Goal: Information Seeking & Learning: Learn about a topic

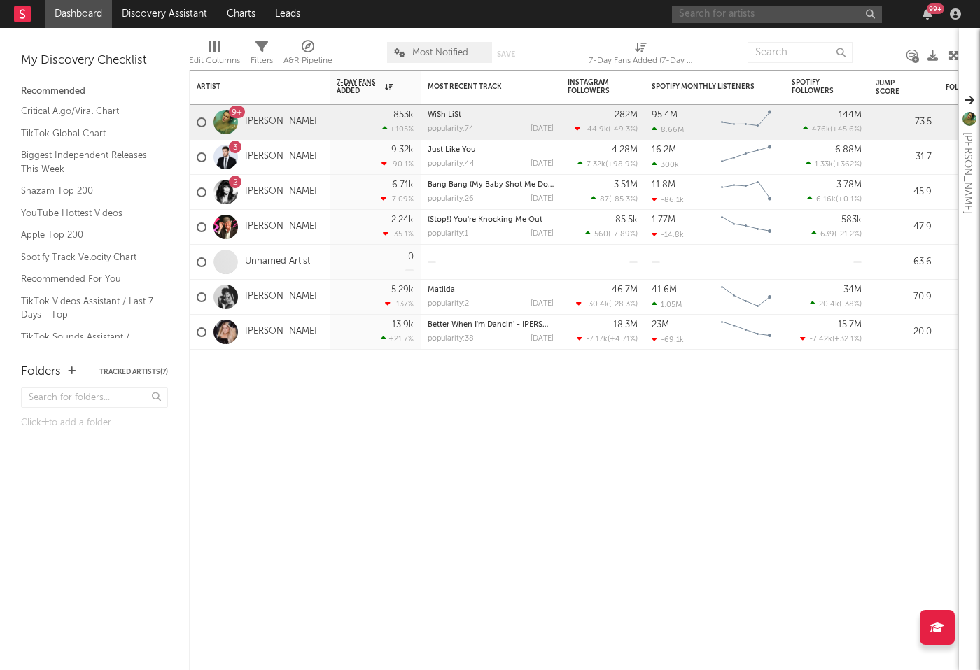
click at [728, 10] on input "text" at bounding box center [777, 14] width 210 height 17
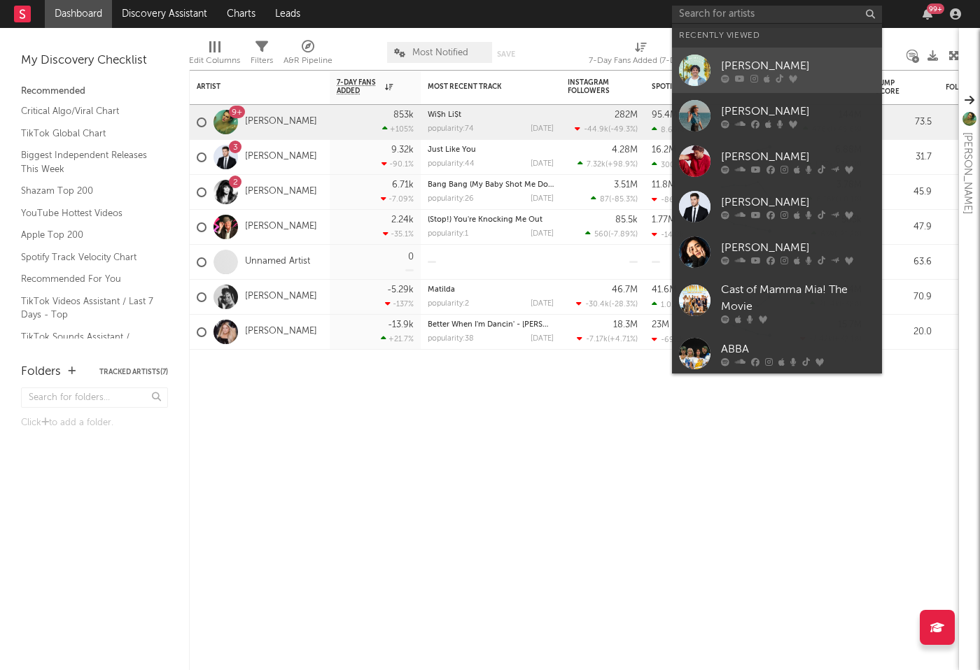
click at [731, 61] on div "Grant Steller" at bounding box center [798, 65] width 154 height 17
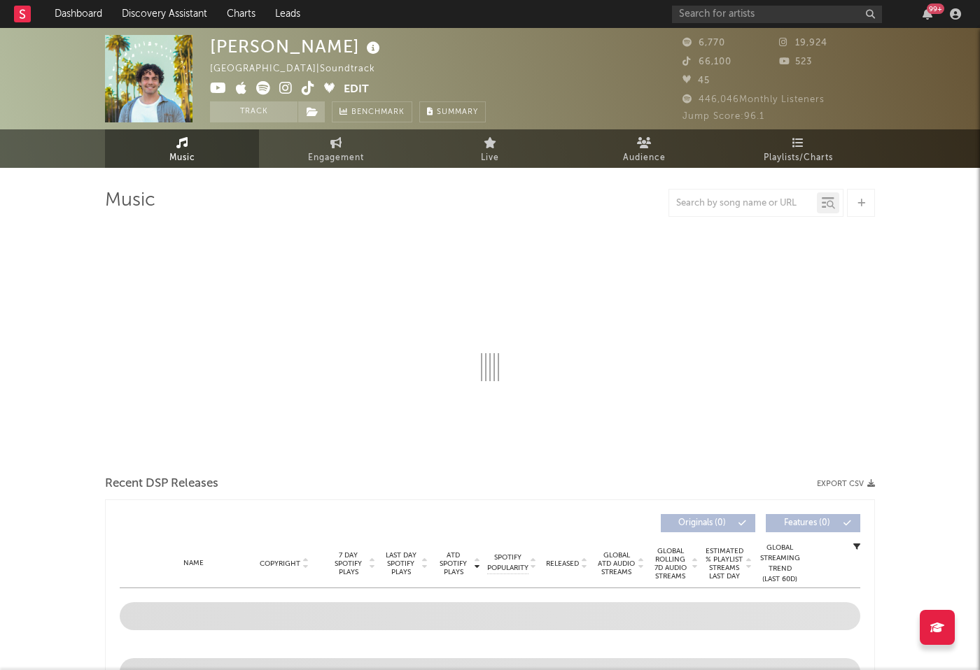
select select "1w"
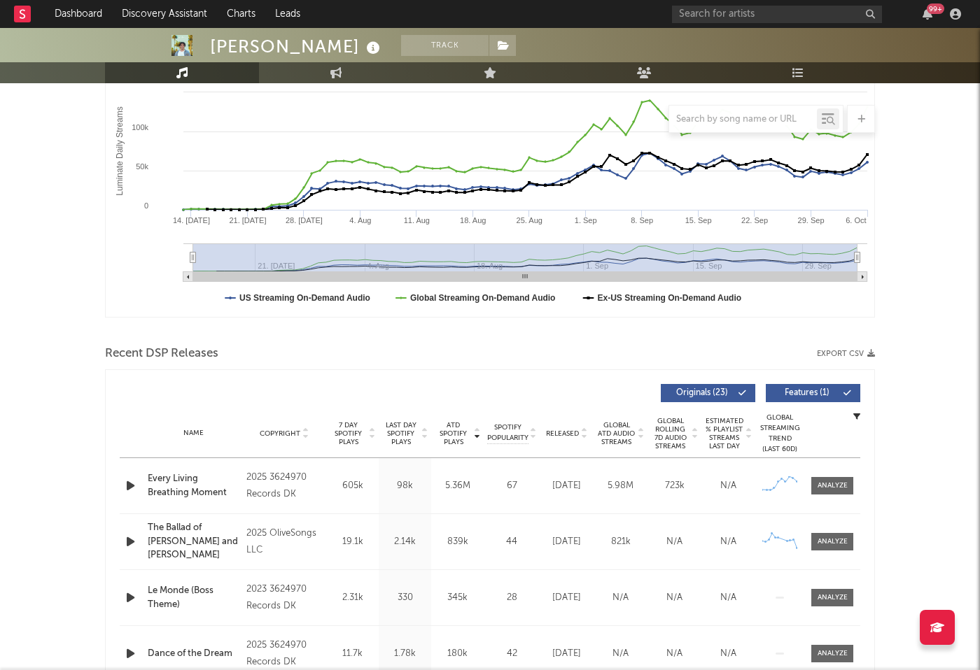
scroll to position [242, 0]
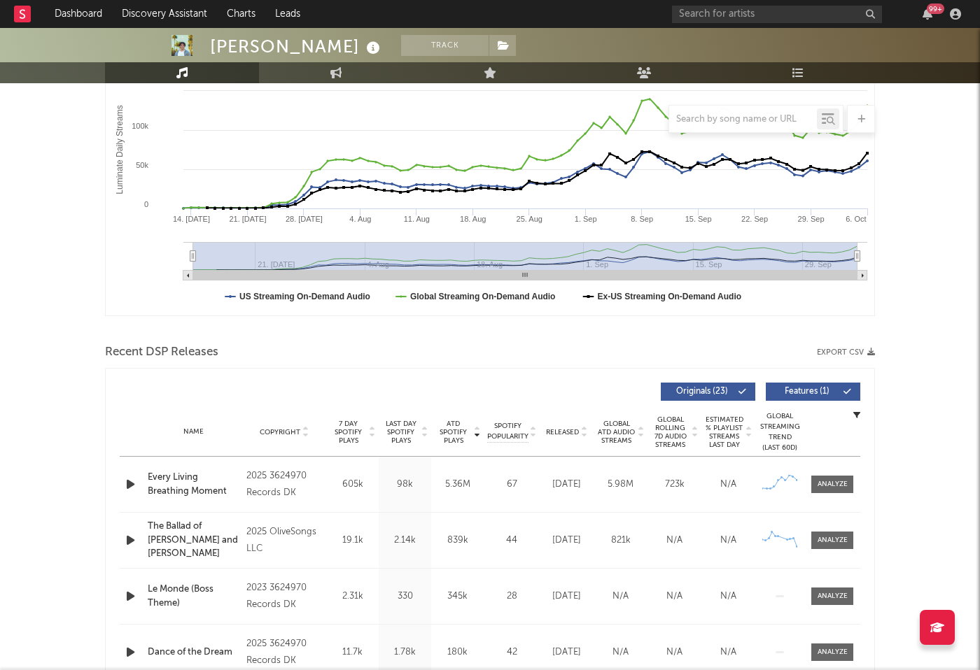
click at [200, 482] on div "Every Living Breathing Moment" at bounding box center [194, 484] width 92 height 27
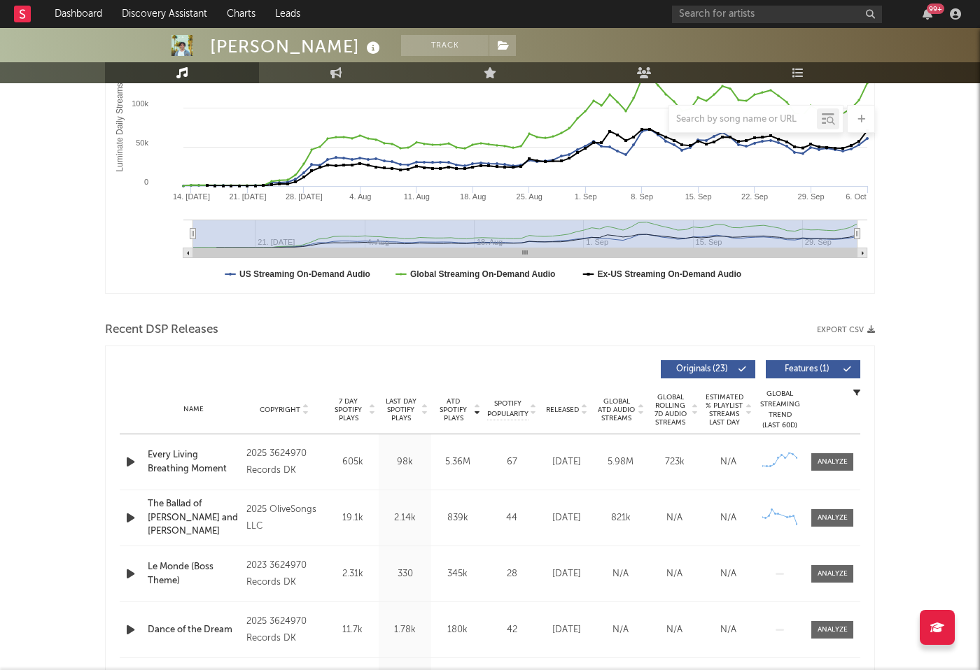
scroll to position [264, 0]
click at [833, 460] on div at bounding box center [832, 463] width 30 height 10
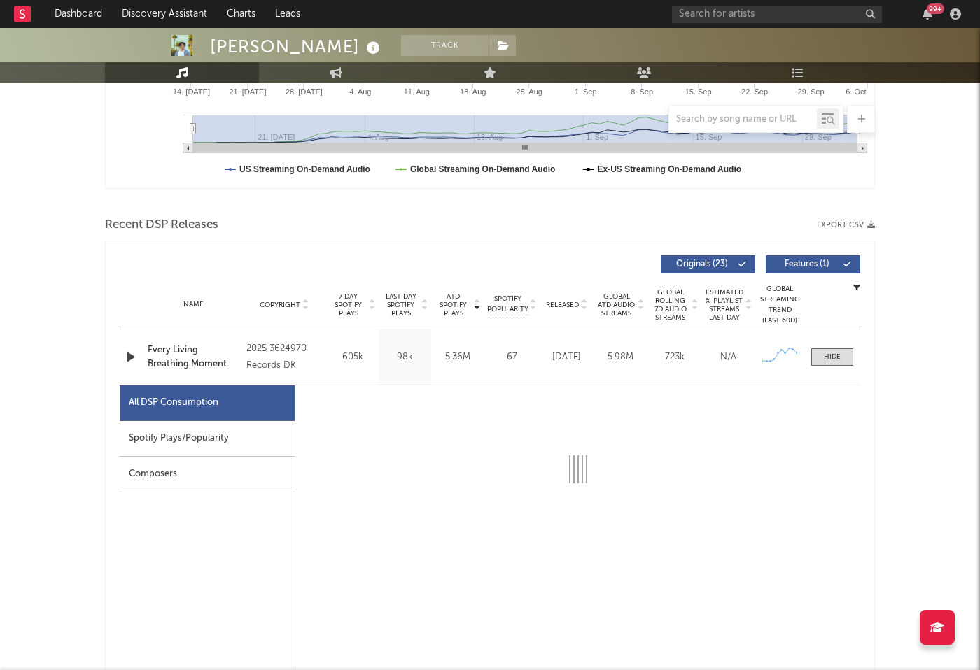
select select "1w"
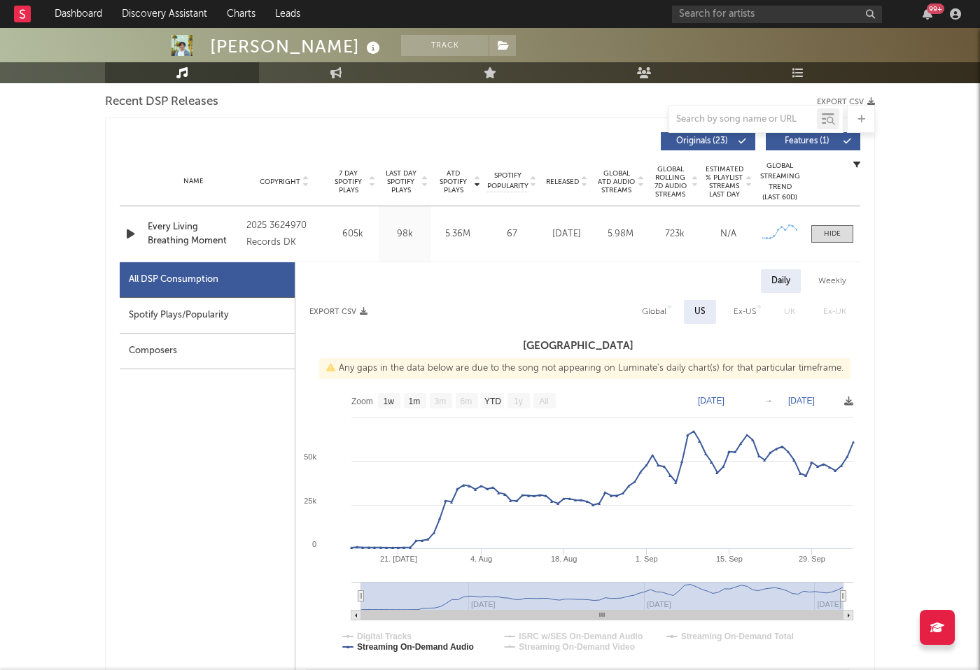
scroll to position [481, 0]
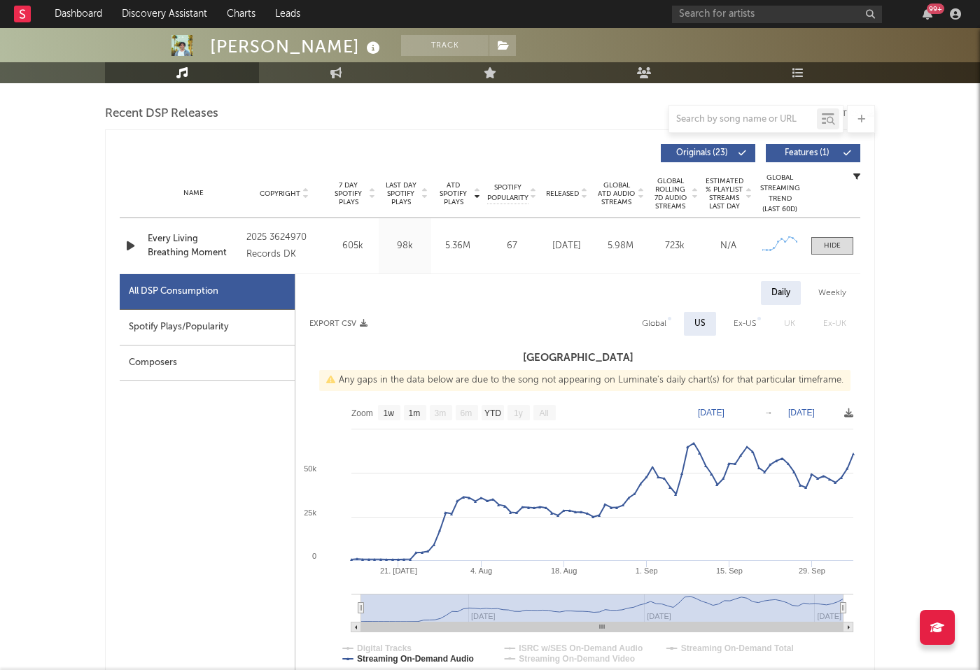
click at [660, 323] on div "Global" at bounding box center [654, 324] width 24 height 17
select select "1w"
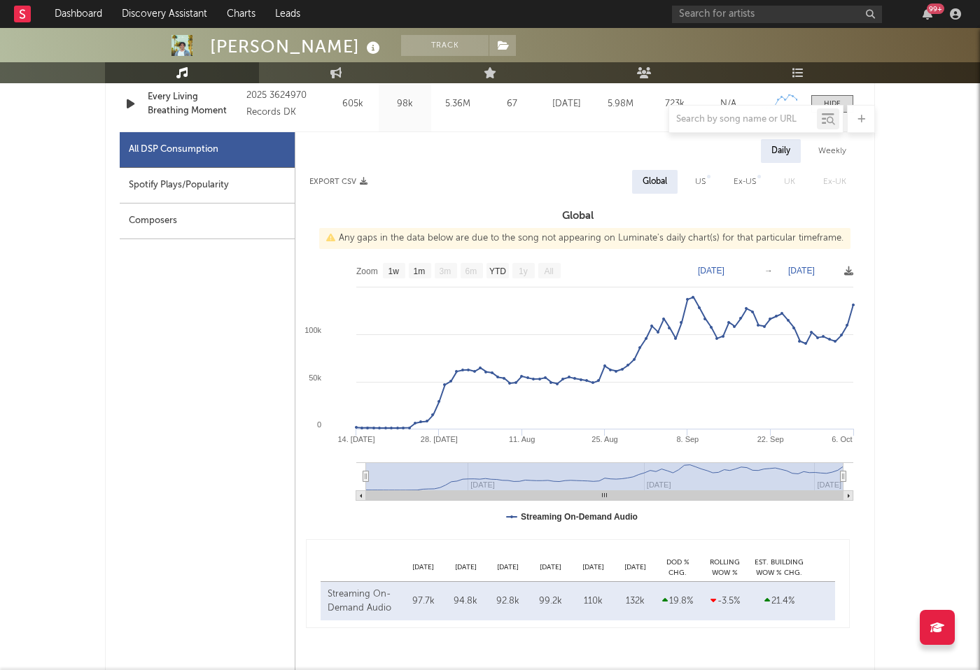
scroll to position [625, 0]
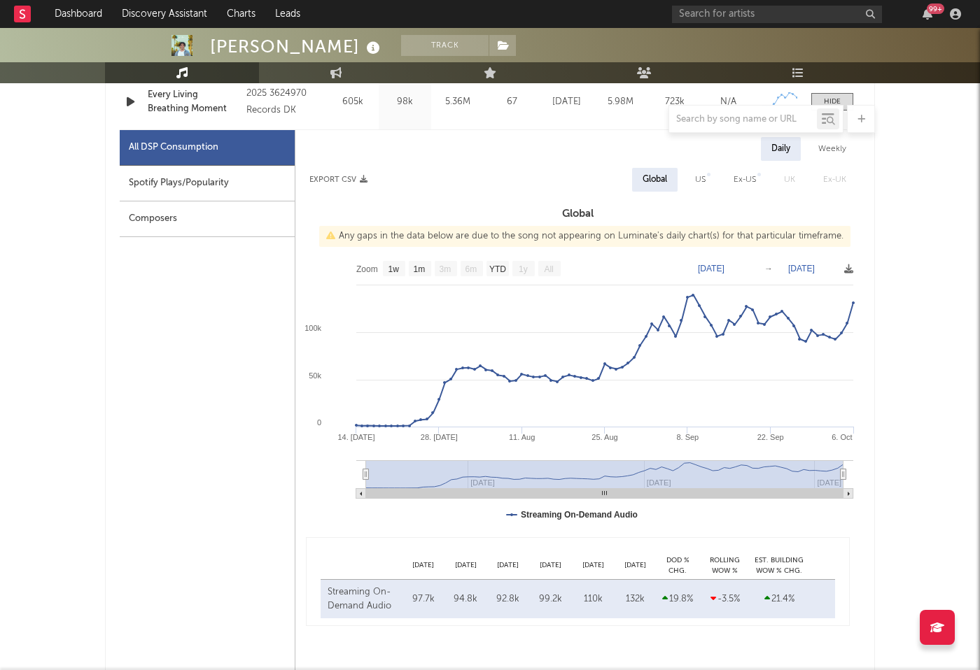
click at [183, 179] on div "Spotify Plays/Popularity" at bounding box center [207, 184] width 175 height 36
select select "1w"
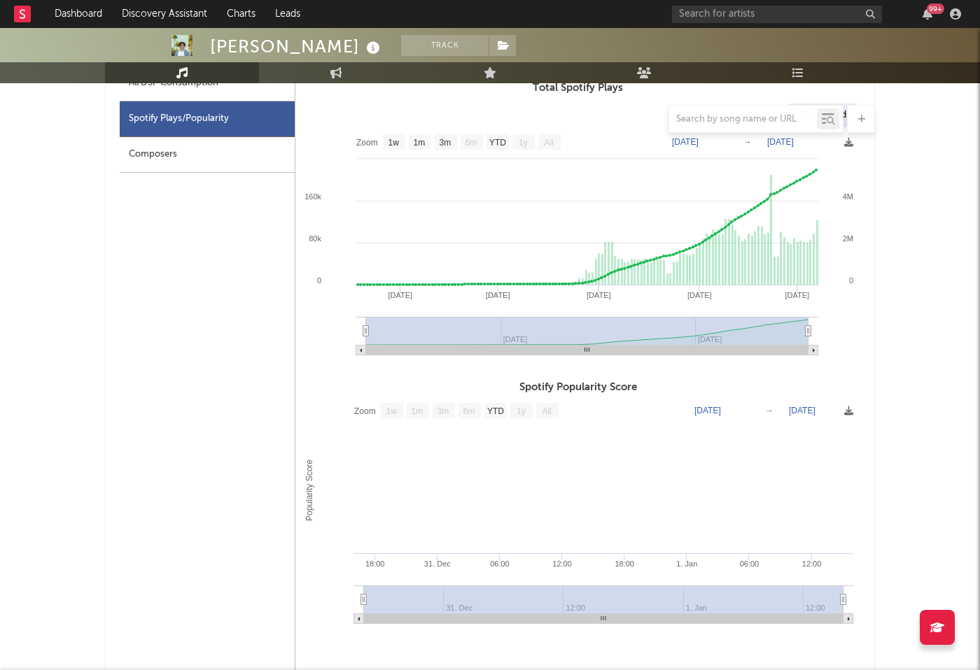
scroll to position [667, 0]
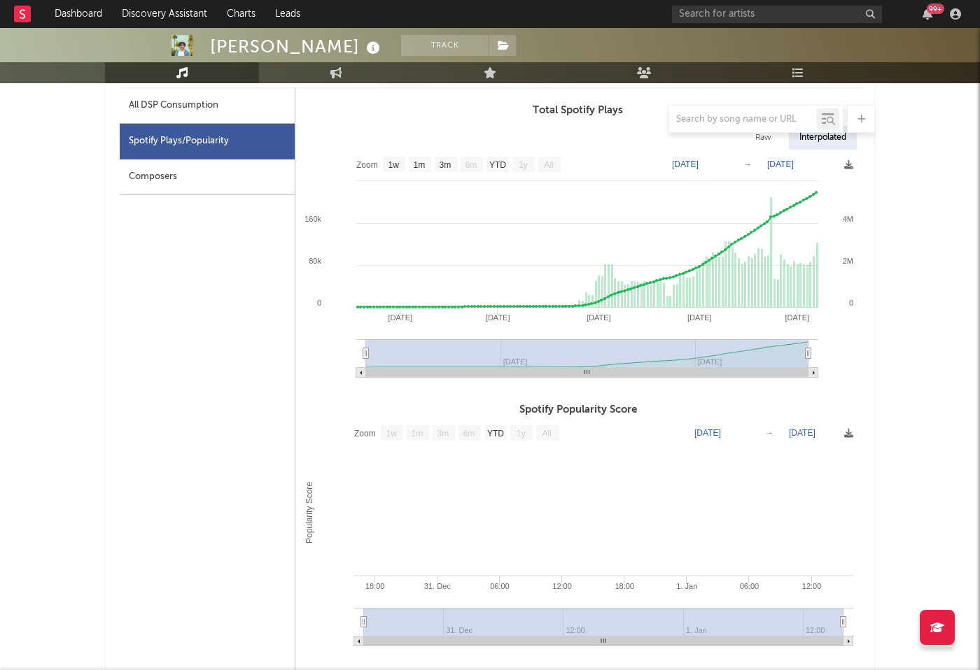
click at [185, 108] on div at bounding box center [490, 119] width 770 height 28
click at [174, 99] on div "All DSP Consumption" at bounding box center [174, 105] width 90 height 17
select select "1w"
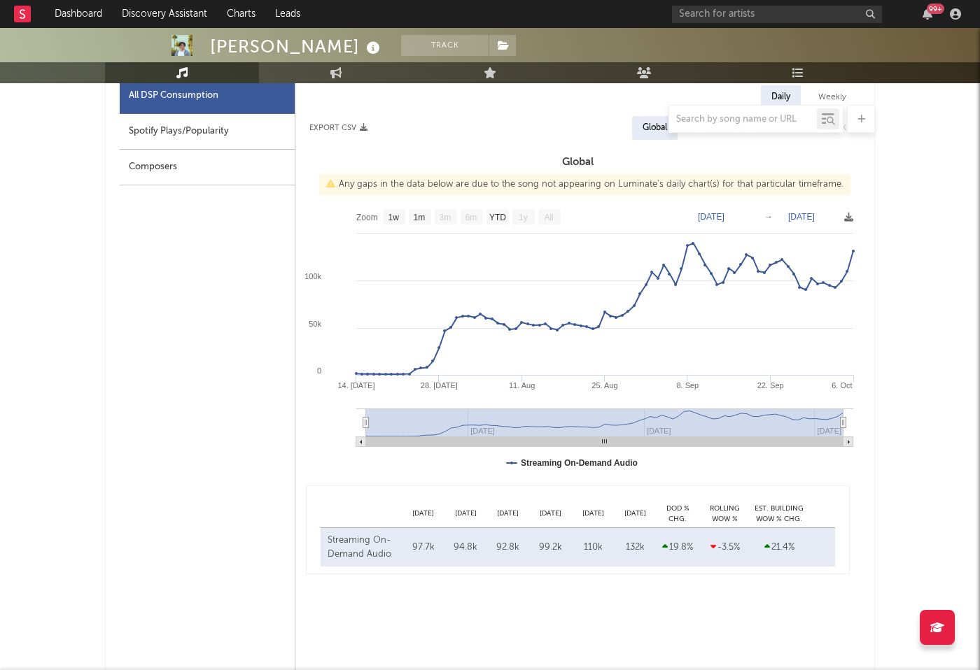
scroll to position [645, 0]
